Goal: Task Accomplishment & Management: Use online tool/utility

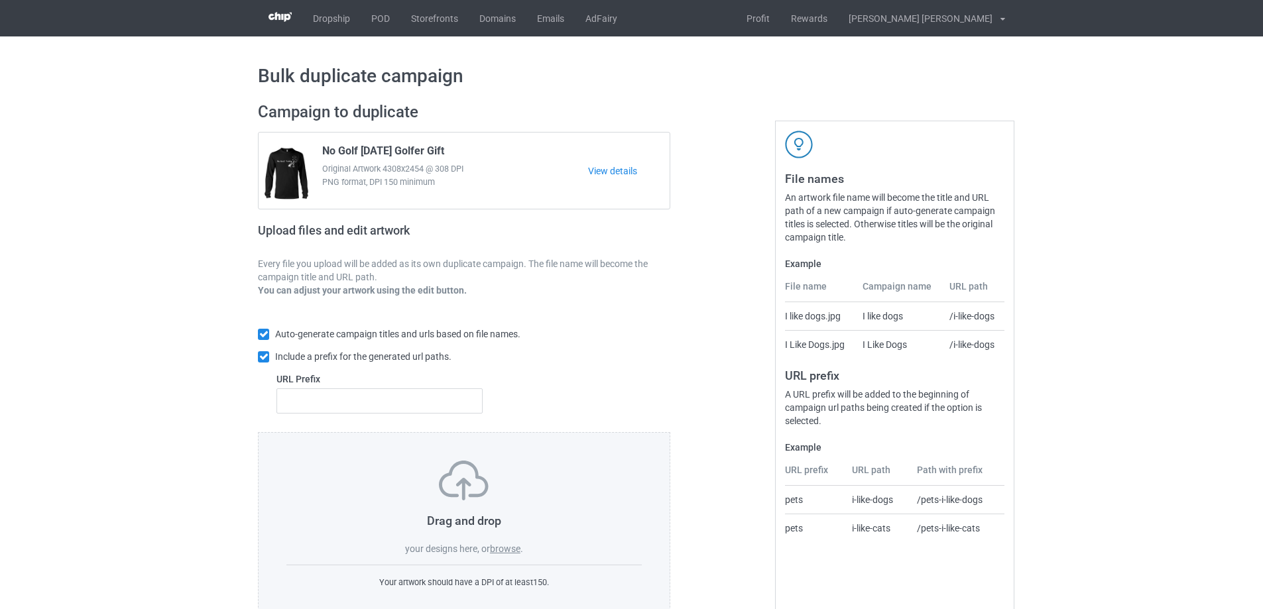
click at [505, 544] on label "browse" at bounding box center [505, 549] width 30 height 11
click at [0, 0] on input "browse" at bounding box center [0, 0] width 0 height 0
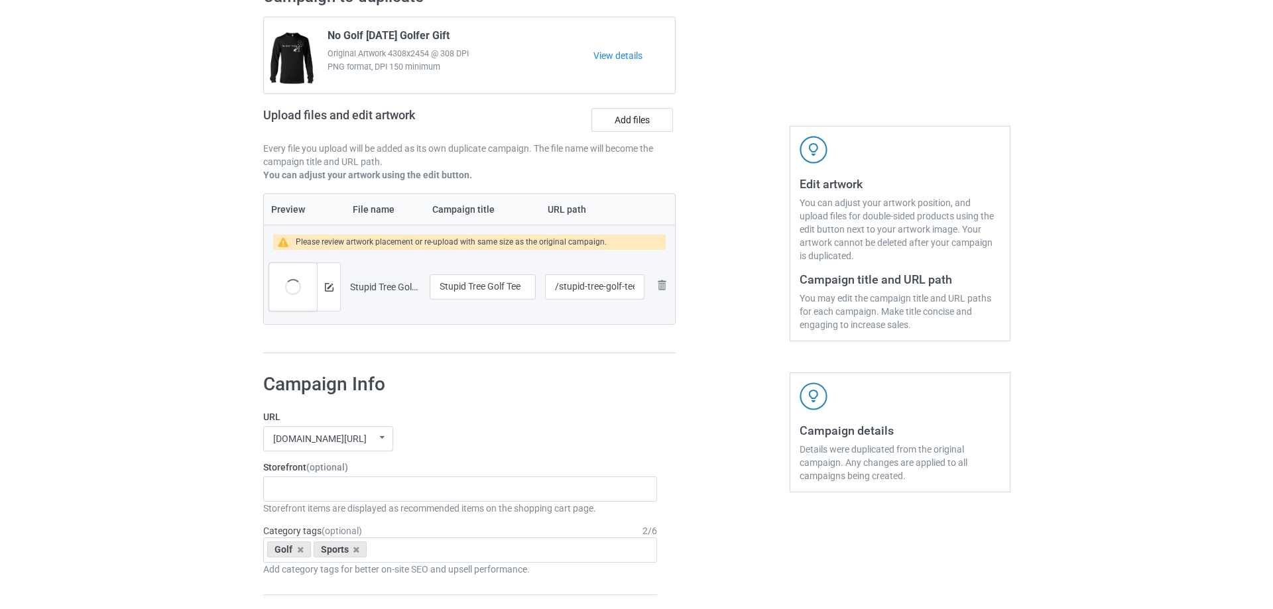
scroll to position [265, 0]
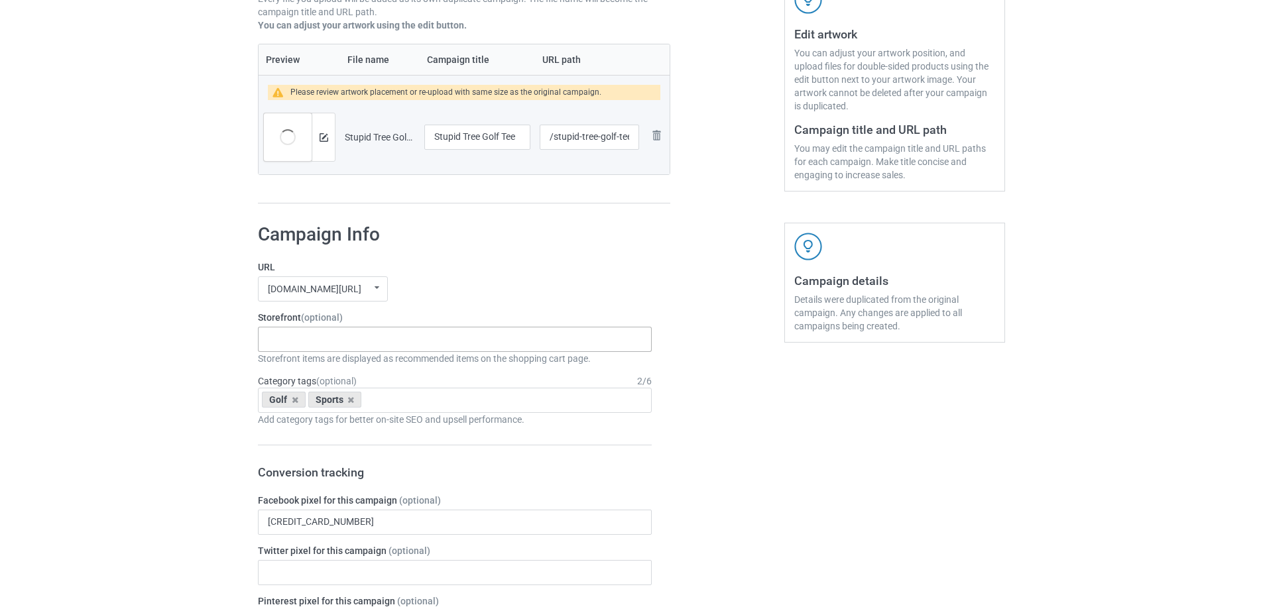
click at [321, 346] on div "Gifts For Hunter 2025 Gifts For Bikers No Hobby [DATE] Hide And Seek World Cham…" at bounding box center [455, 339] width 394 height 25
type input "golf"
click at [316, 365] on div "I Love Golf" at bounding box center [455, 363] width 392 height 25
click at [320, 143] on button at bounding box center [324, 137] width 9 height 11
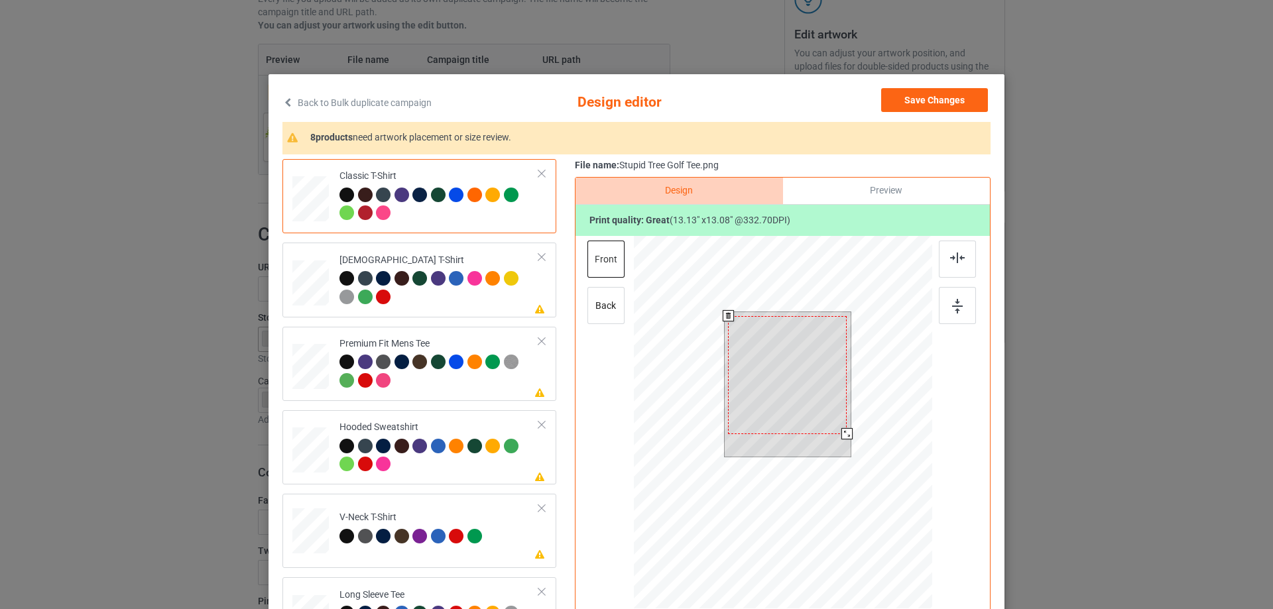
drag, startPoint x: 843, startPoint y: 438, endPoint x: 835, endPoint y: 438, distance: 8.0
click at [835, 438] on div at bounding box center [788, 384] width 127 height 145
drag, startPoint x: 823, startPoint y: 418, endPoint x: 825, endPoint y: 398, distance: 19.3
click at [825, 398] on div at bounding box center [789, 371] width 119 height 118
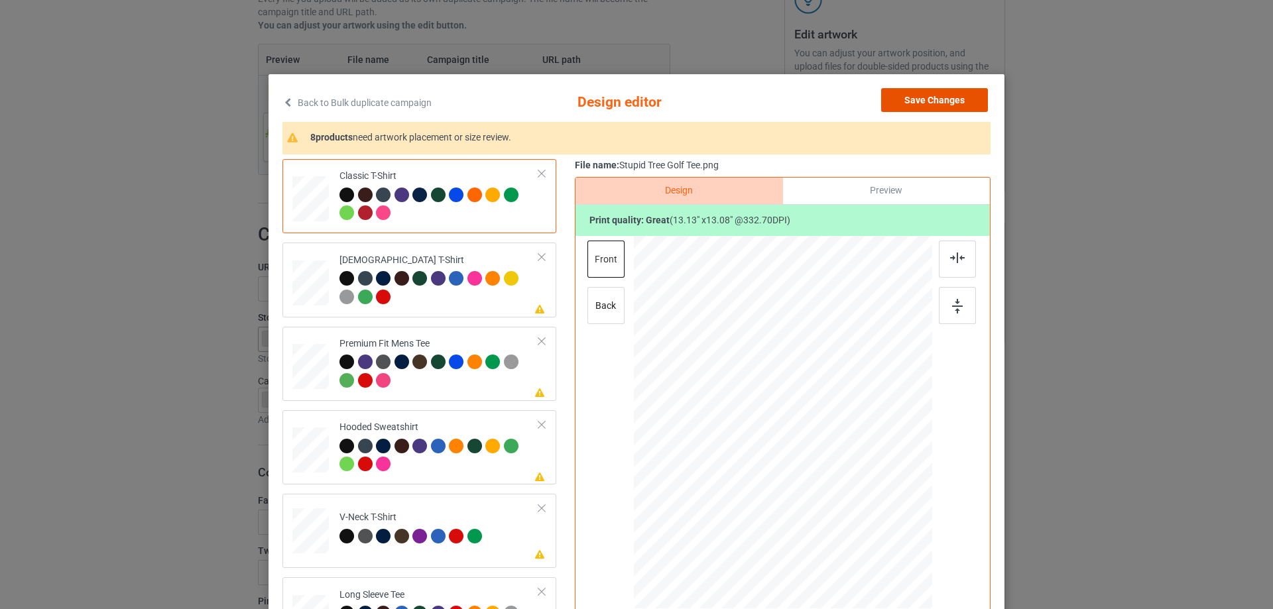
click at [919, 91] on button "Save Changes" at bounding box center [934, 100] width 107 height 24
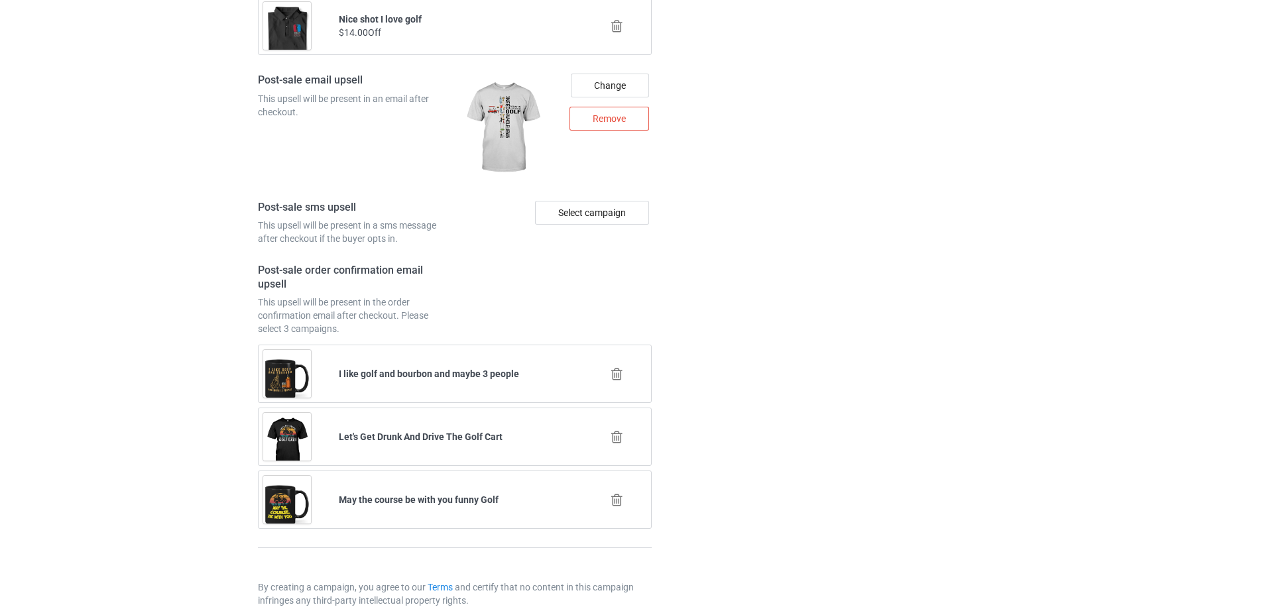
scroll to position [1813, 0]
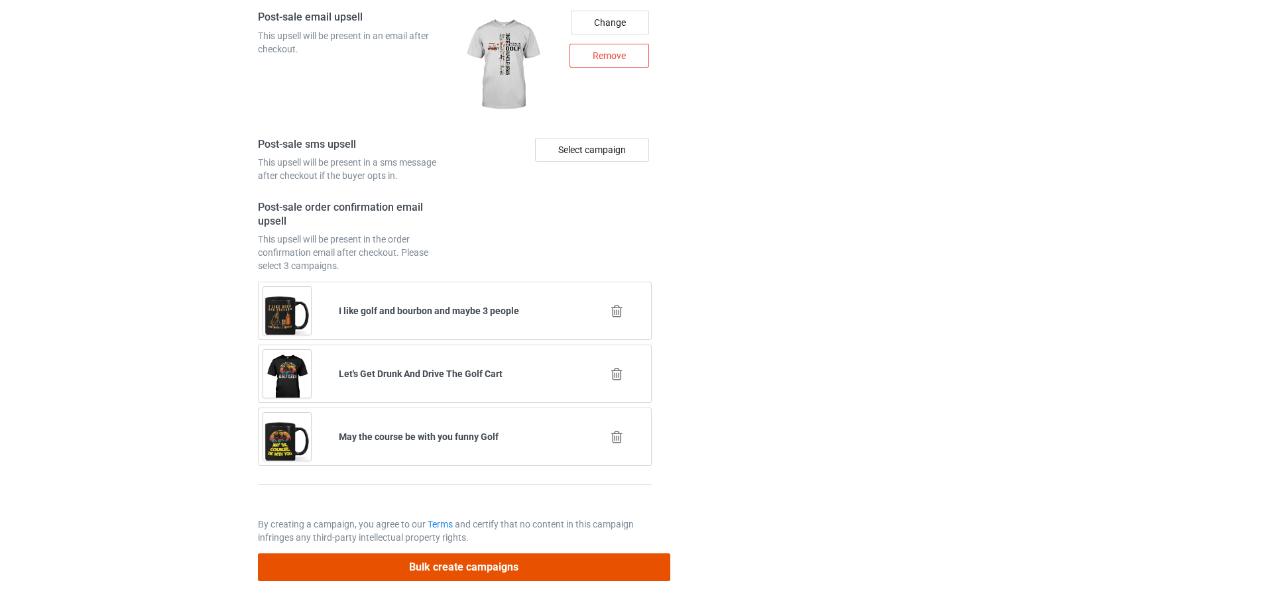
click at [423, 562] on button "Bulk create campaigns" at bounding box center [464, 567] width 412 height 27
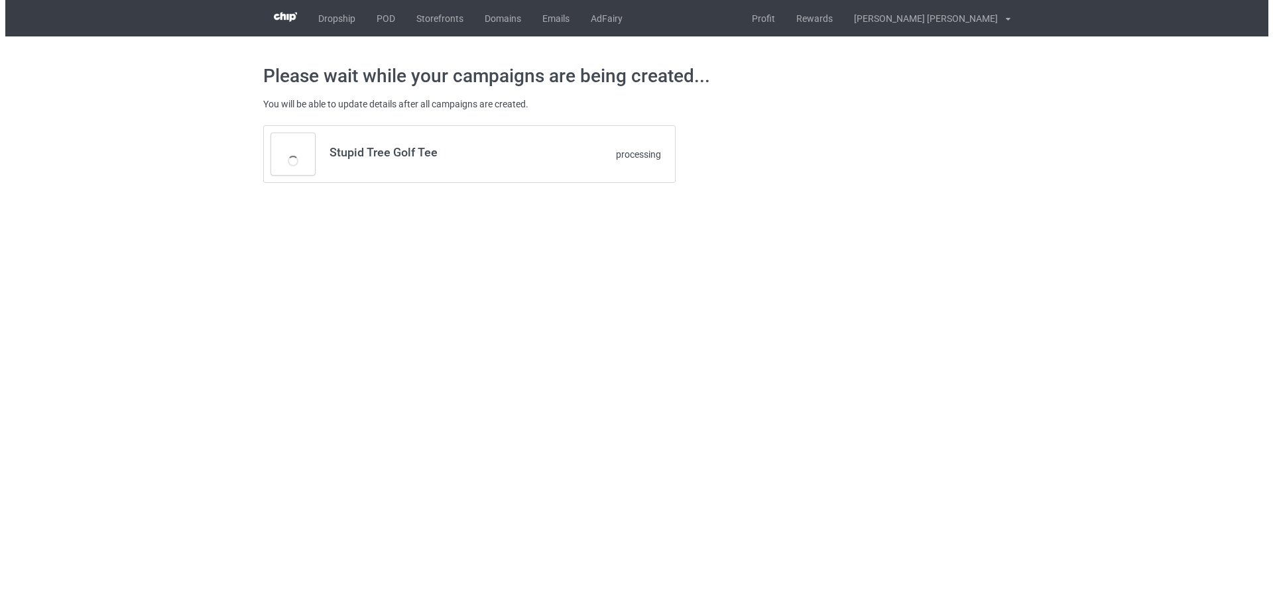
scroll to position [0, 0]
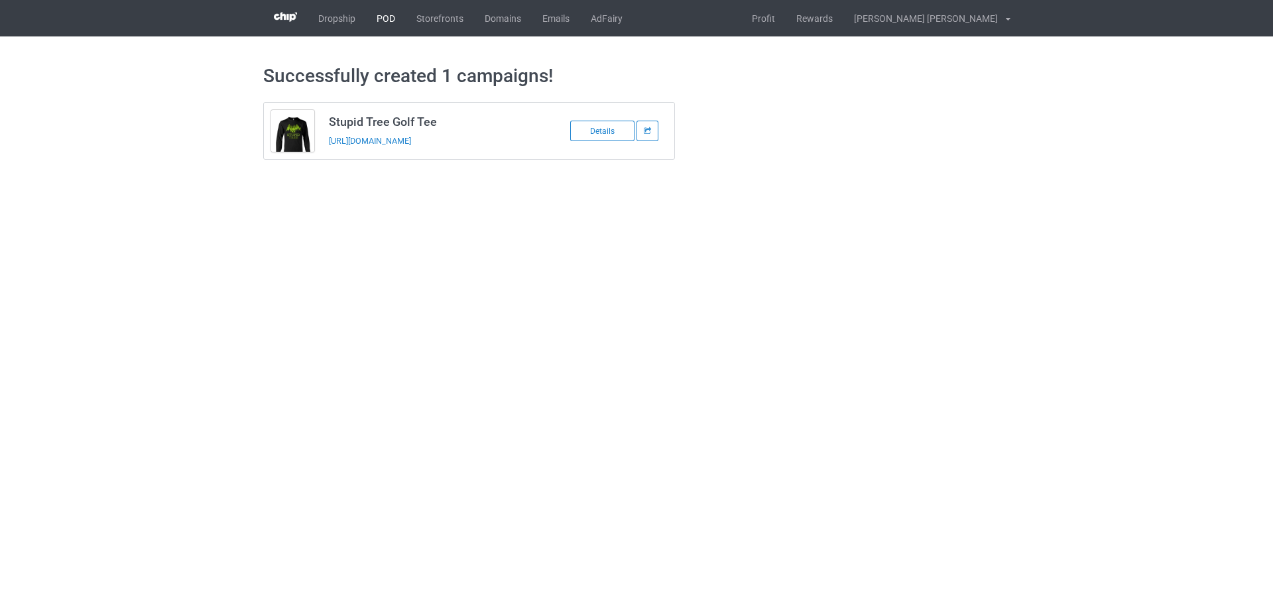
click at [388, 23] on link "POD" at bounding box center [386, 18] width 40 height 36
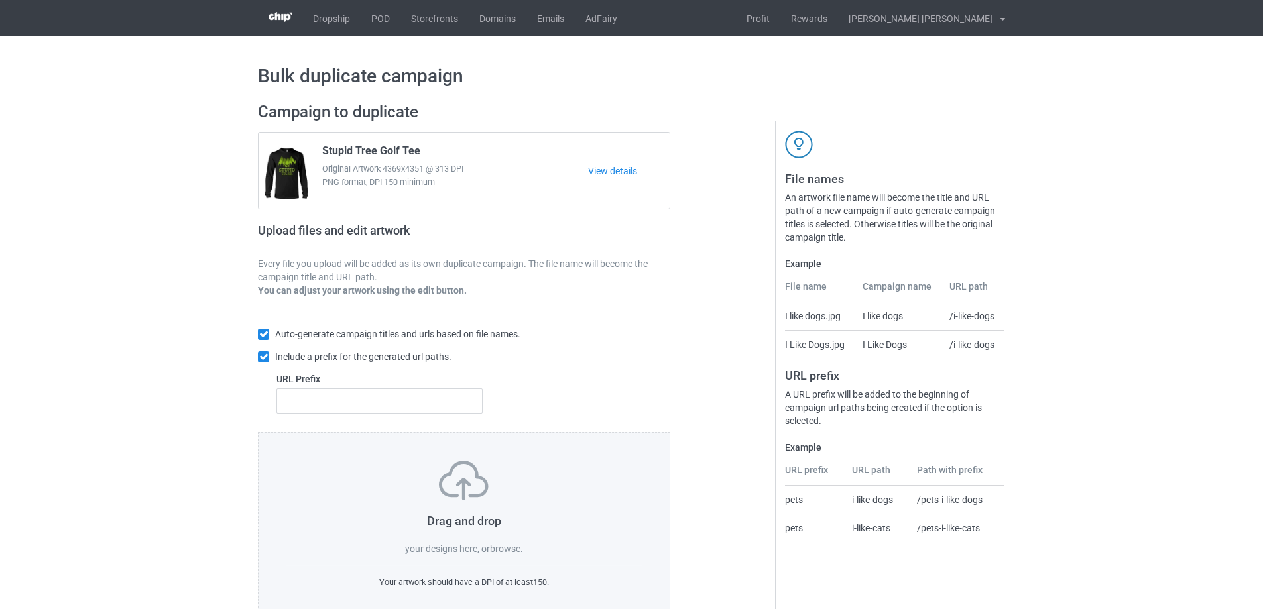
click at [515, 546] on label "browse" at bounding box center [505, 549] width 30 height 11
click at [0, 0] on input "browse" at bounding box center [0, 0] width 0 height 0
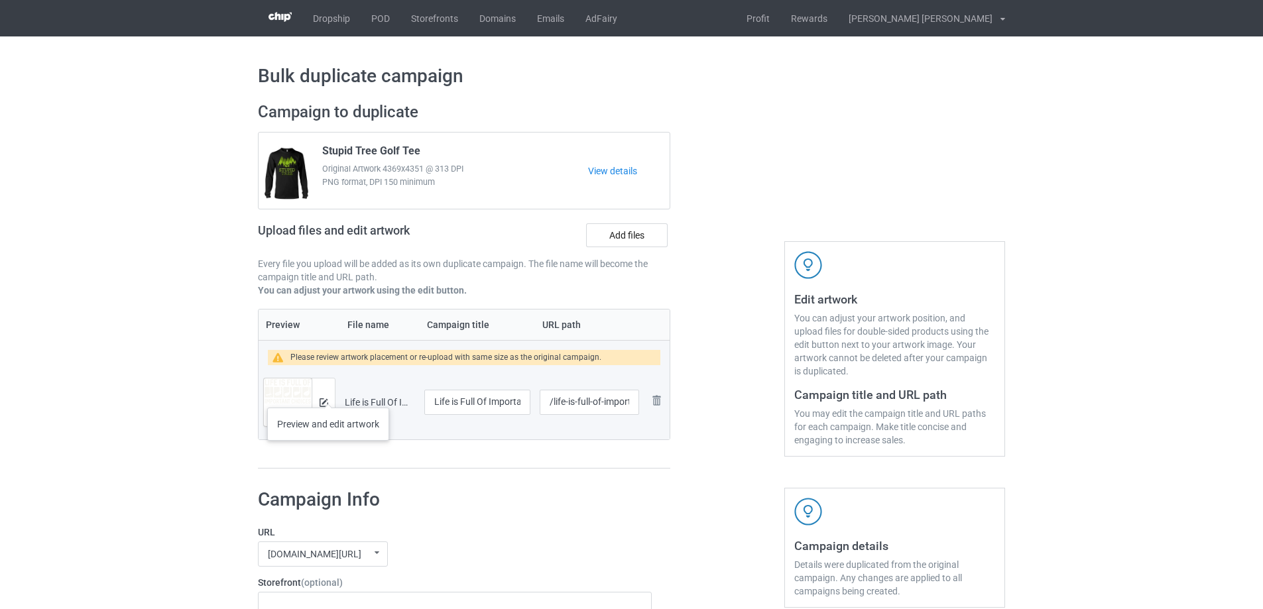
click at [328, 394] on div at bounding box center [323, 403] width 23 height 48
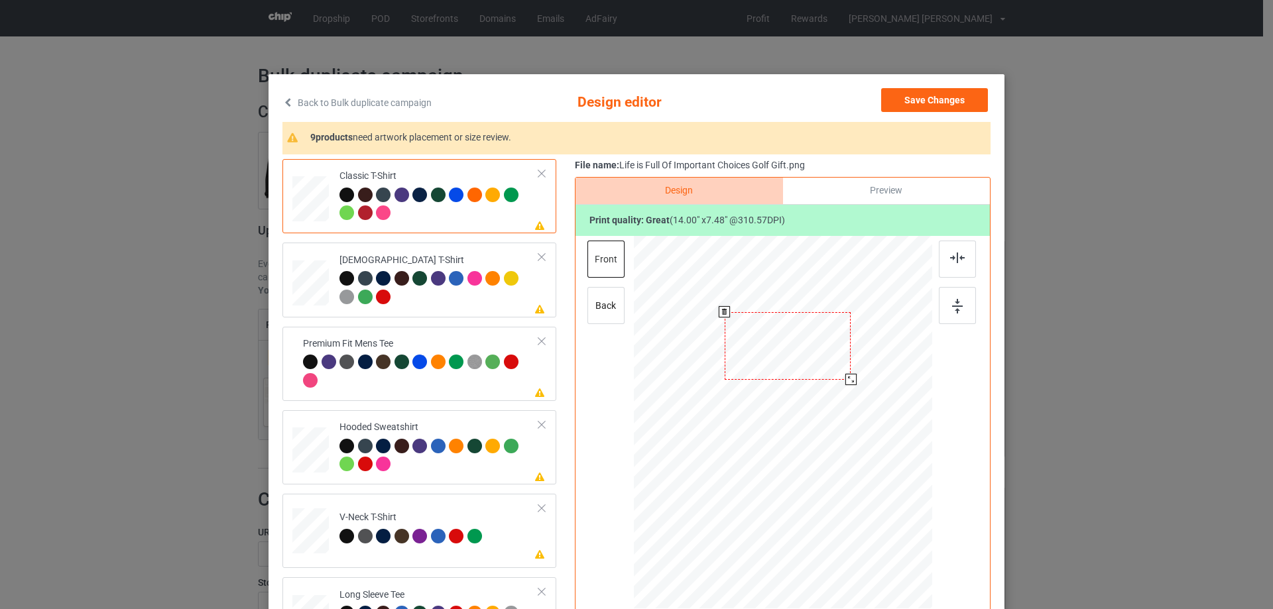
scroll to position [156, 0]
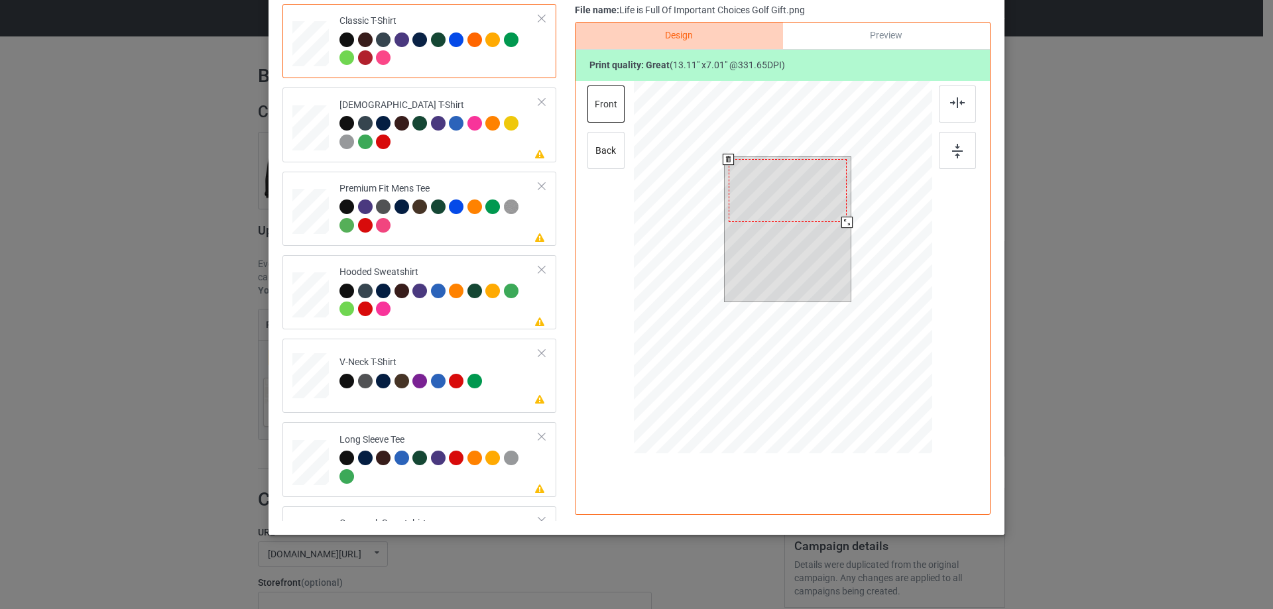
click at [841, 223] on div at bounding box center [846, 222] width 11 height 11
click at [828, 215] on div at bounding box center [788, 193] width 118 height 63
click at [844, 224] on div at bounding box center [846, 224] width 11 height 11
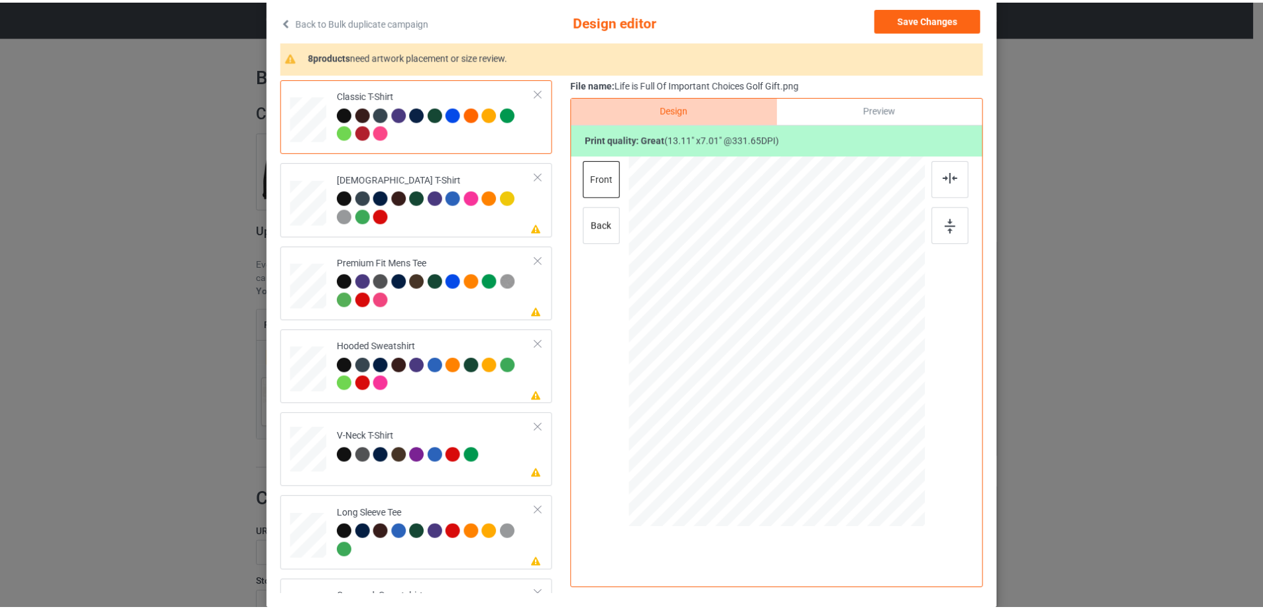
scroll to position [0, 0]
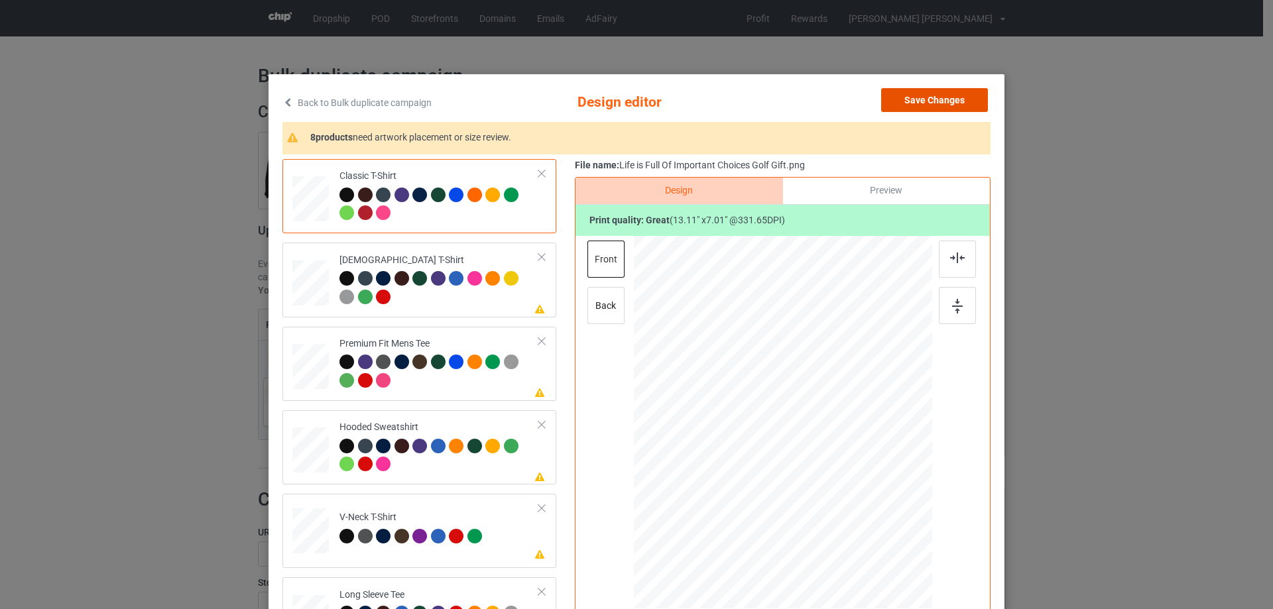
click at [916, 101] on button "Save Changes" at bounding box center [934, 100] width 107 height 24
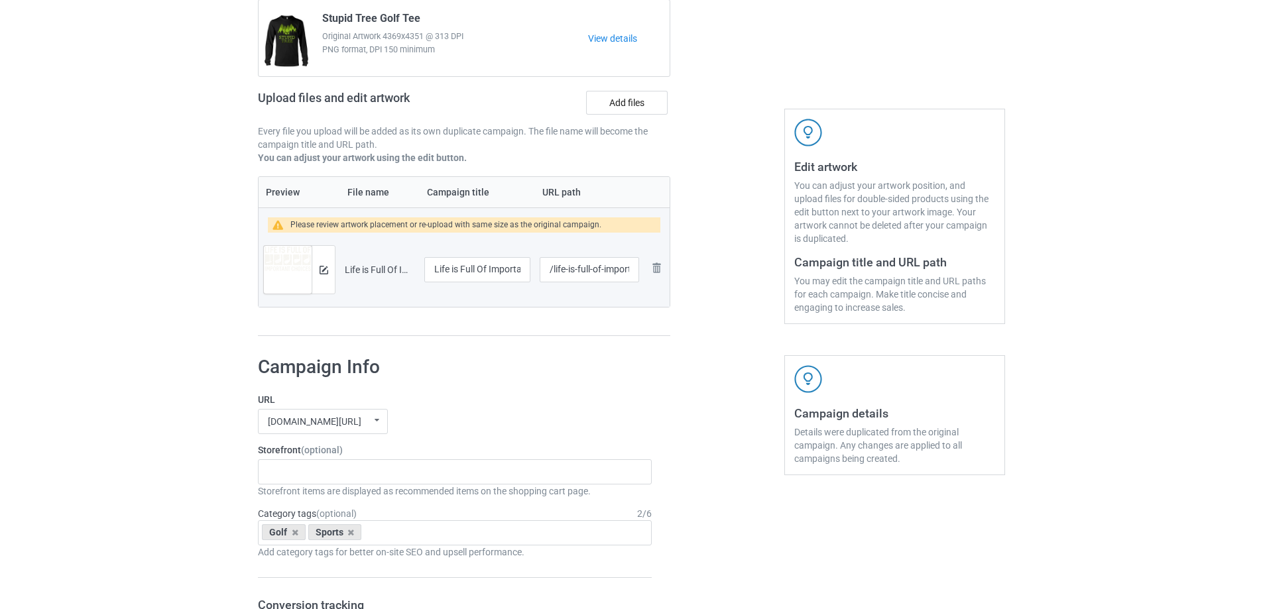
scroll to position [331, 0]
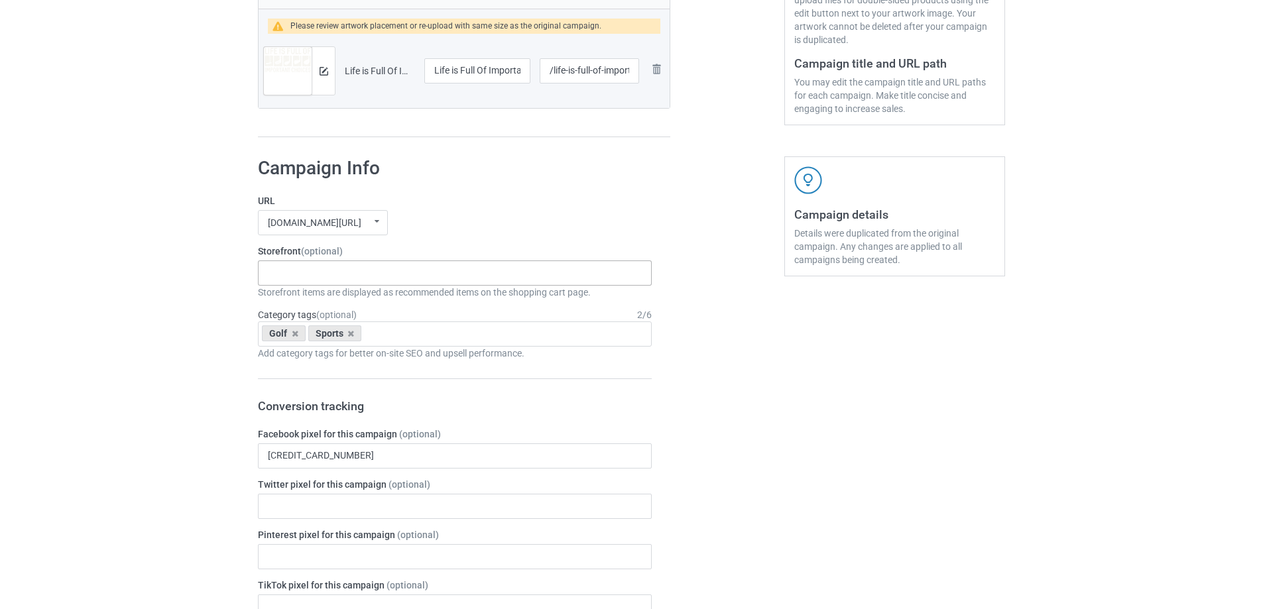
click at [318, 278] on div "Gifts For Hunter 2025 Gifts For Bikers No Hobby [DATE] Hide And Seek World Cham…" at bounding box center [455, 273] width 394 height 25
type input "golf"
click at [318, 295] on div "I Love Golf" at bounding box center [455, 297] width 392 height 25
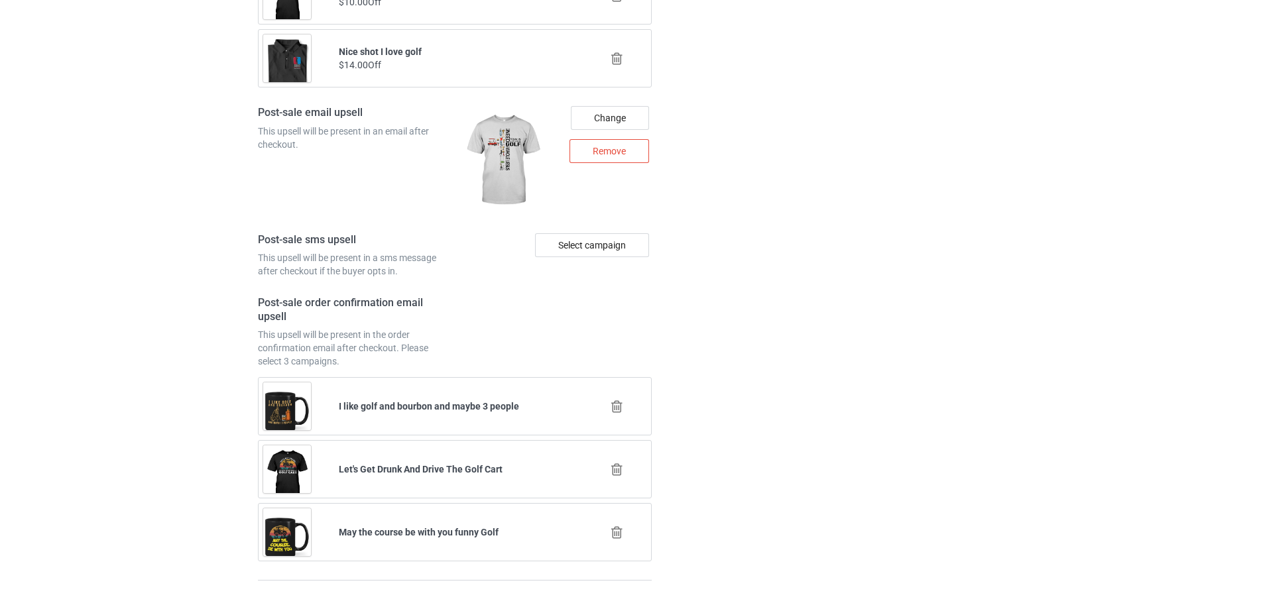
scroll to position [1790, 0]
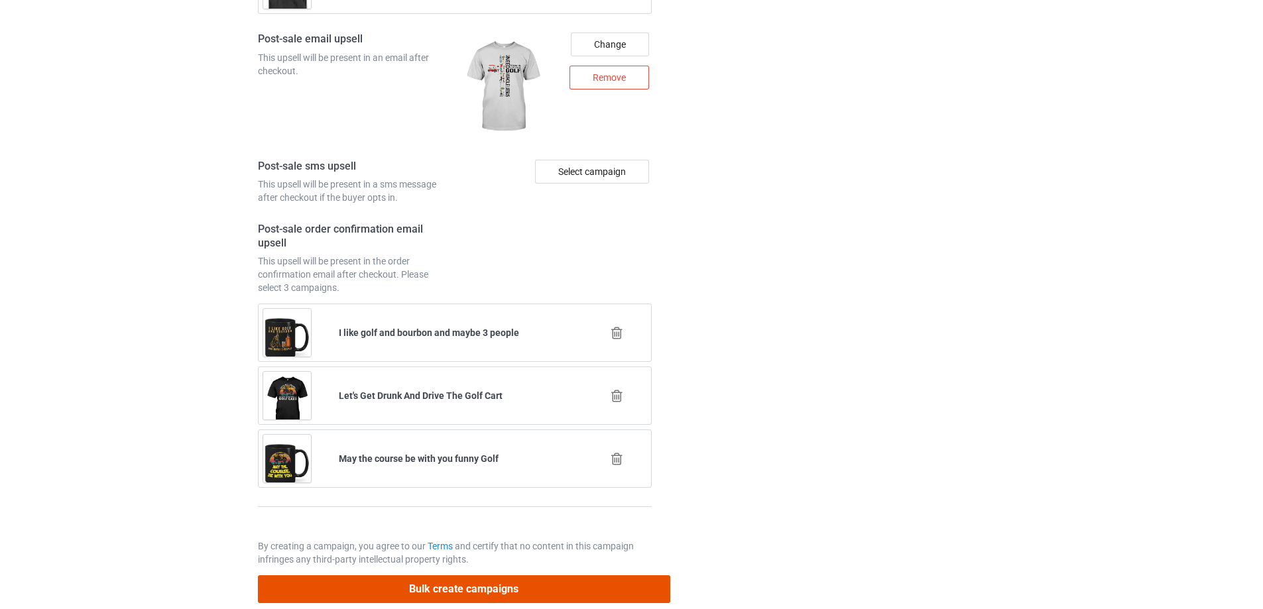
click at [428, 580] on button "Bulk create campaigns" at bounding box center [464, 588] width 412 height 27
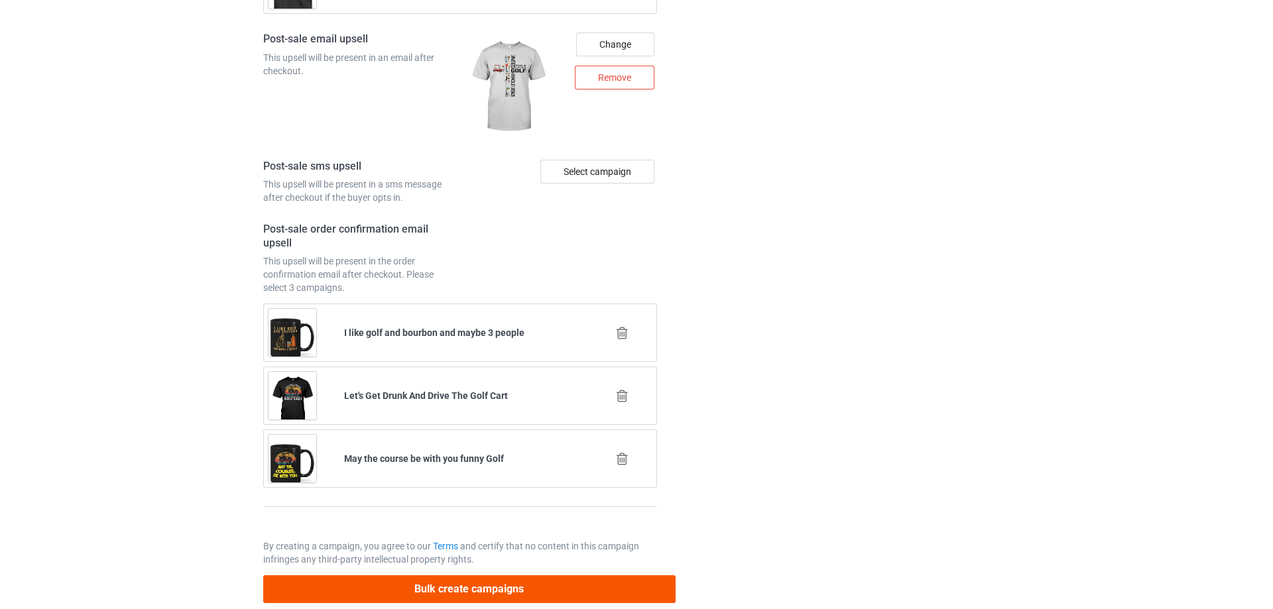
scroll to position [0, 0]
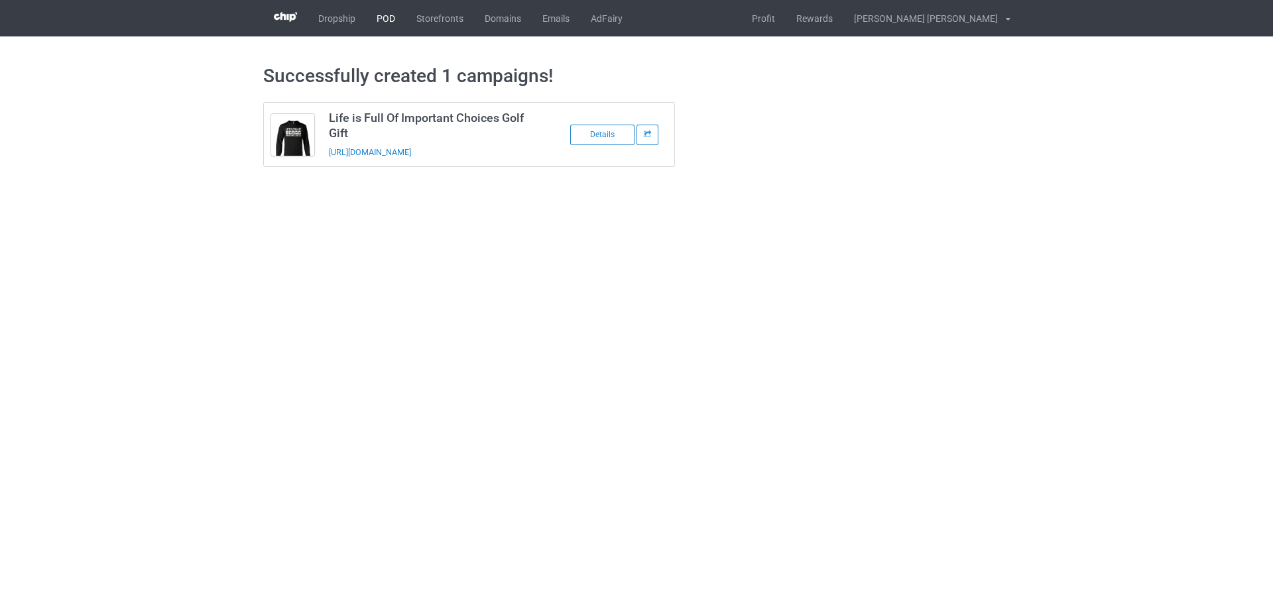
click at [391, 15] on link "POD" at bounding box center [386, 18] width 40 height 36
